Goal: Transaction & Acquisition: Book appointment/travel/reservation

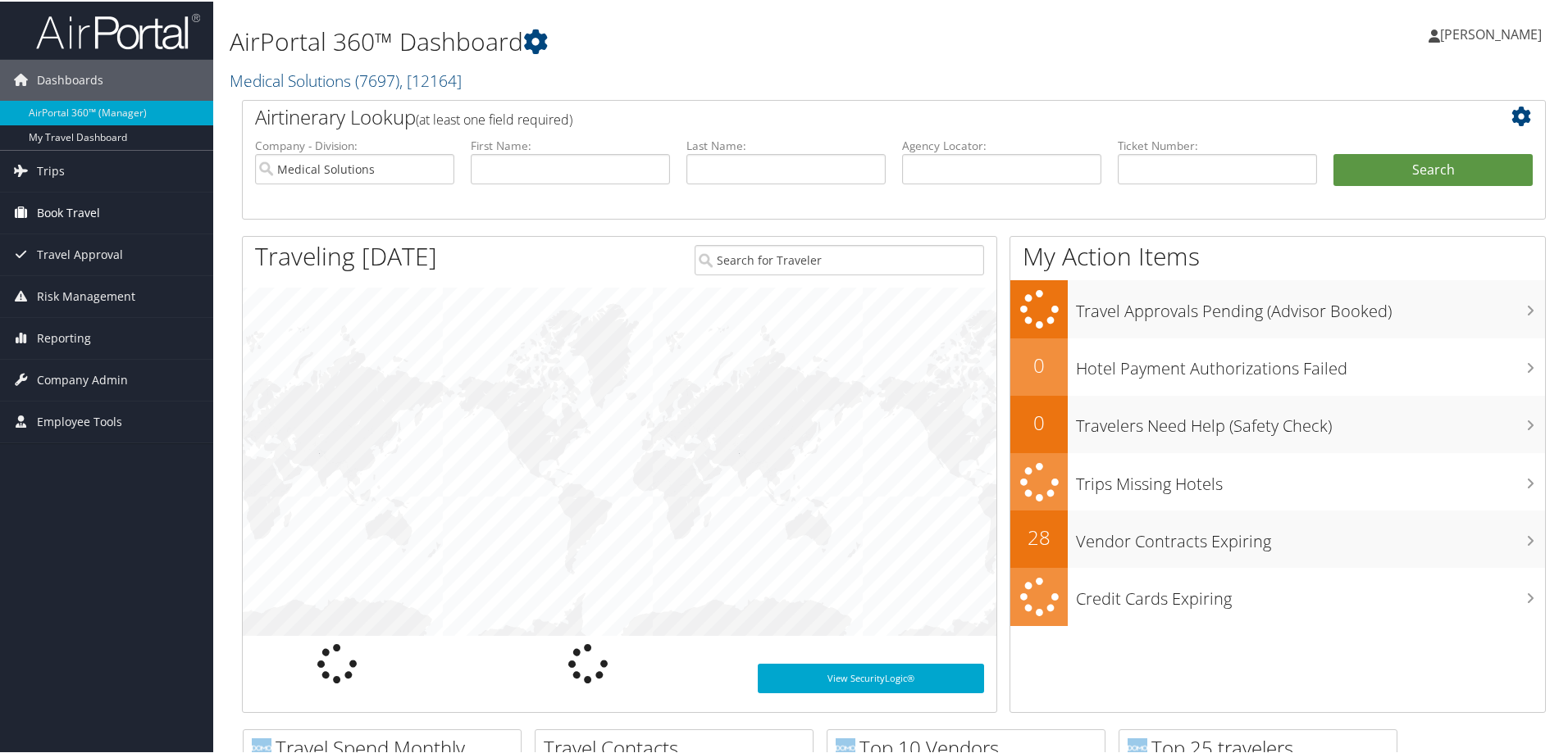
click at [61, 209] on span "Book Travel" at bounding box center [68, 211] width 63 height 41
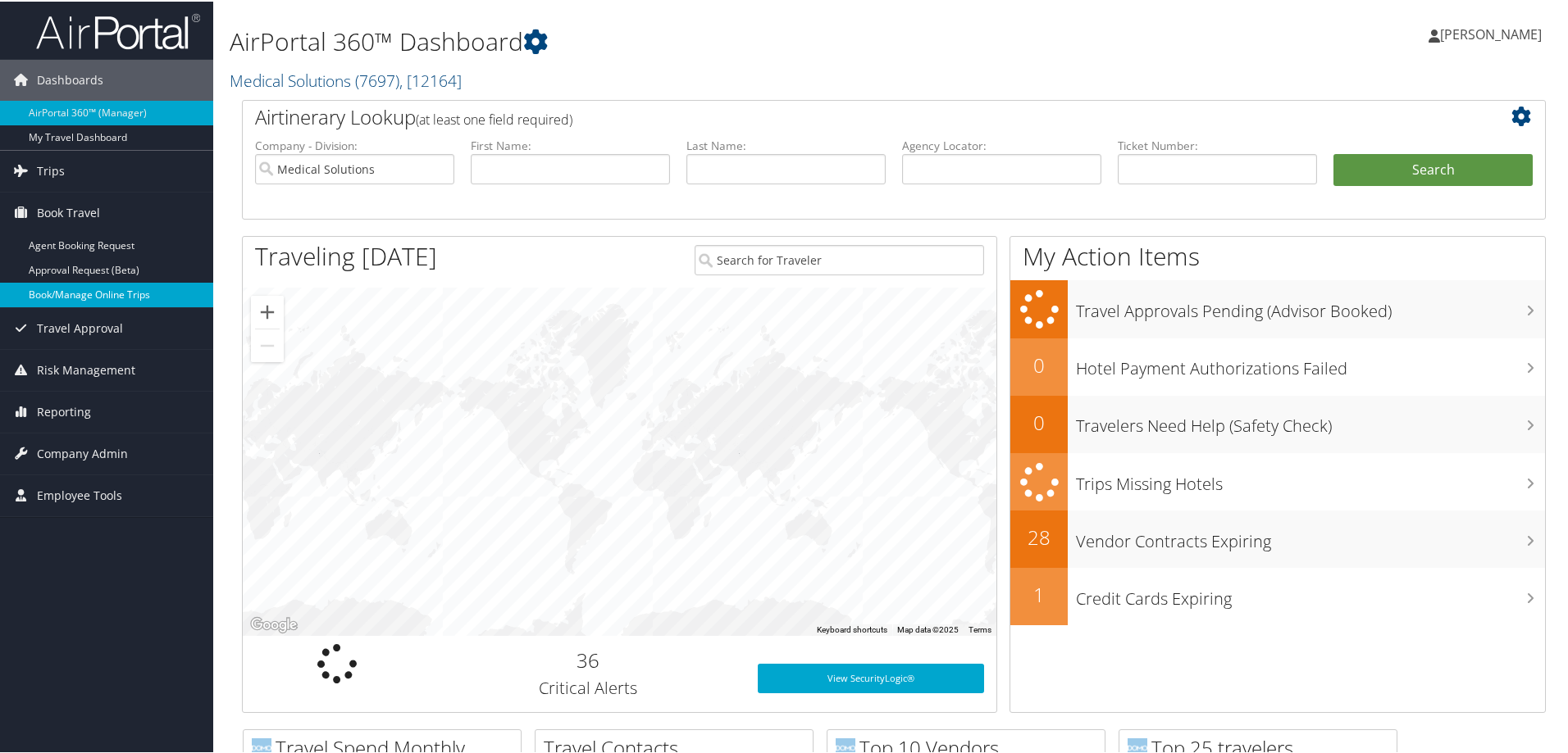
click at [93, 286] on link "Book/Manage Online Trips" at bounding box center [106, 293] width 213 height 24
